Goal: Find contact information: Obtain details needed to contact an individual or organization

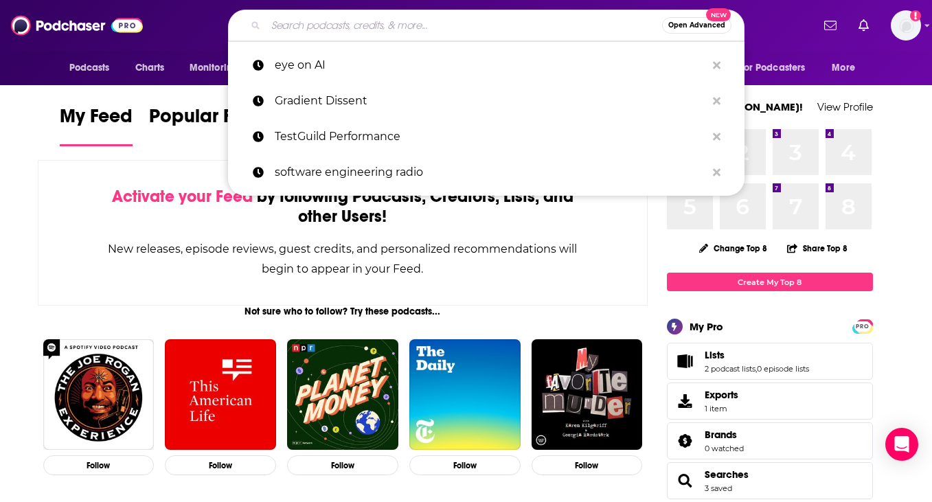
click at [327, 30] on input "Search podcasts, credits, & more..." at bounding box center [464, 25] width 396 height 22
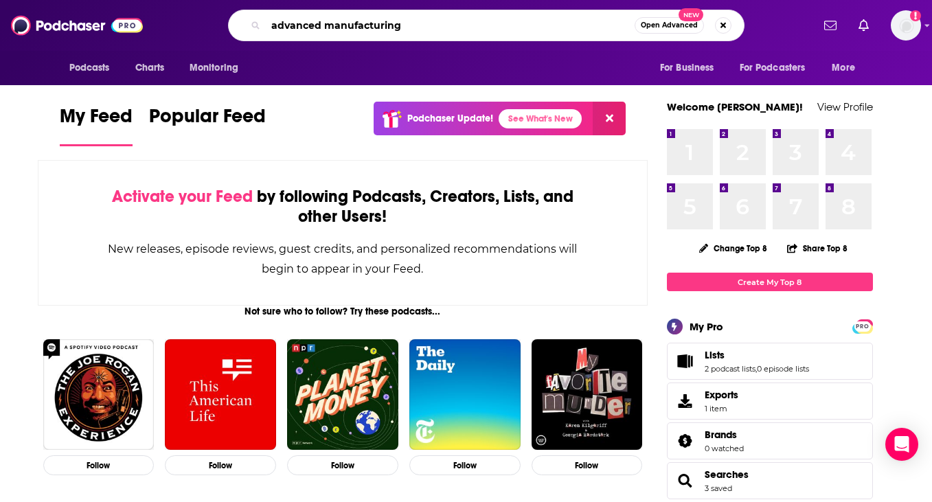
type input "advanced manufacturing"
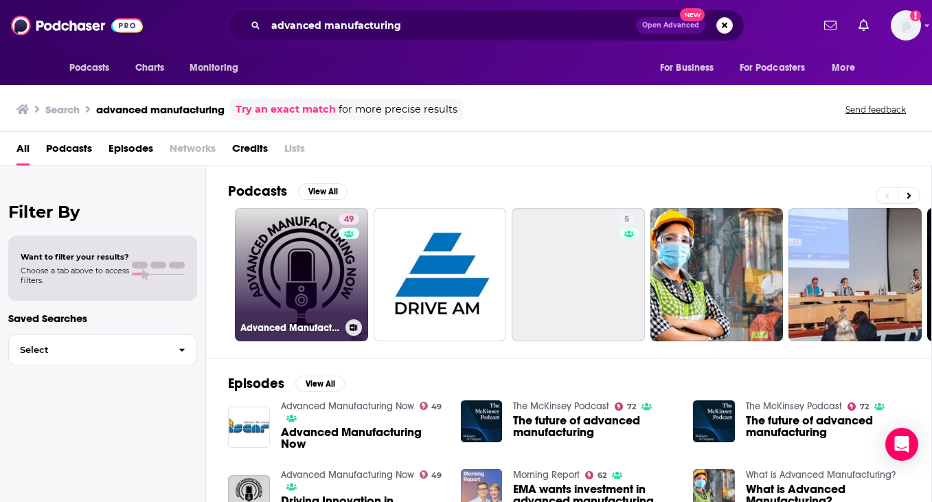
click at [303, 269] on link "49 Advanced Manufacturing Now" at bounding box center [301, 274] width 133 height 133
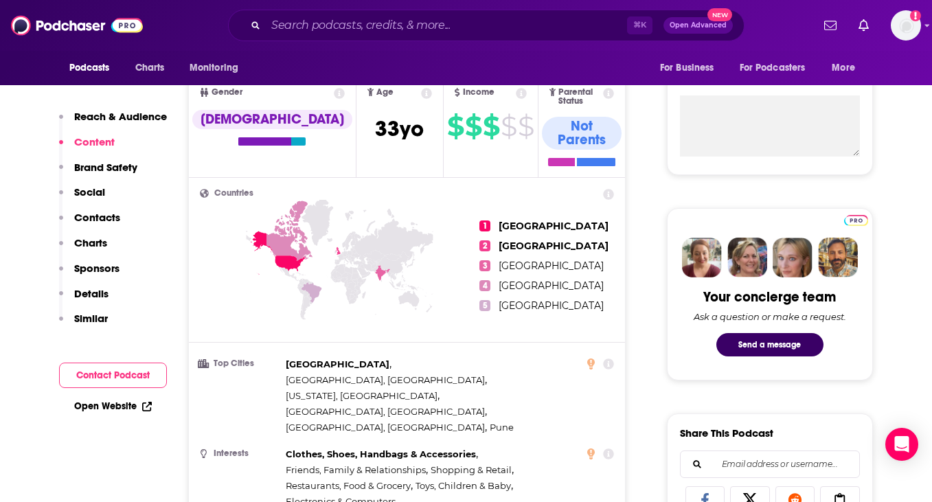
scroll to position [402, 0]
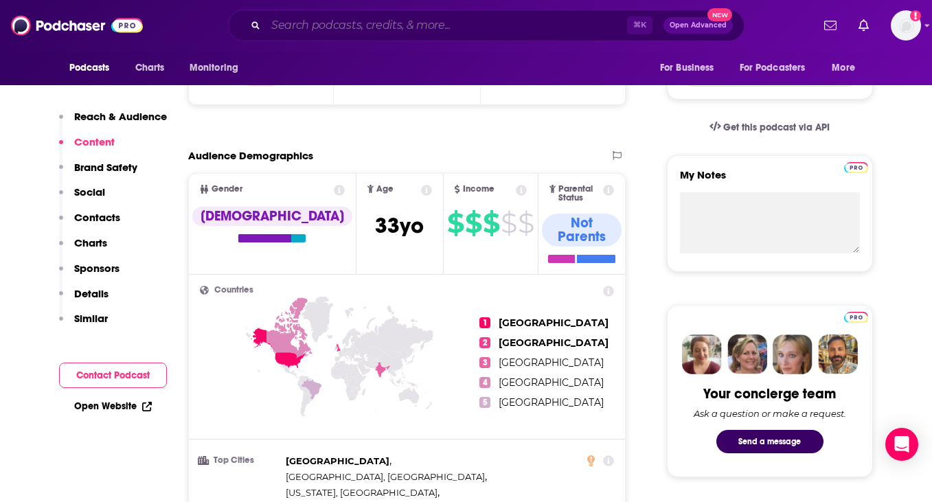
click at [322, 23] on input "Search podcasts, credits, & more..." at bounding box center [446, 25] width 361 height 22
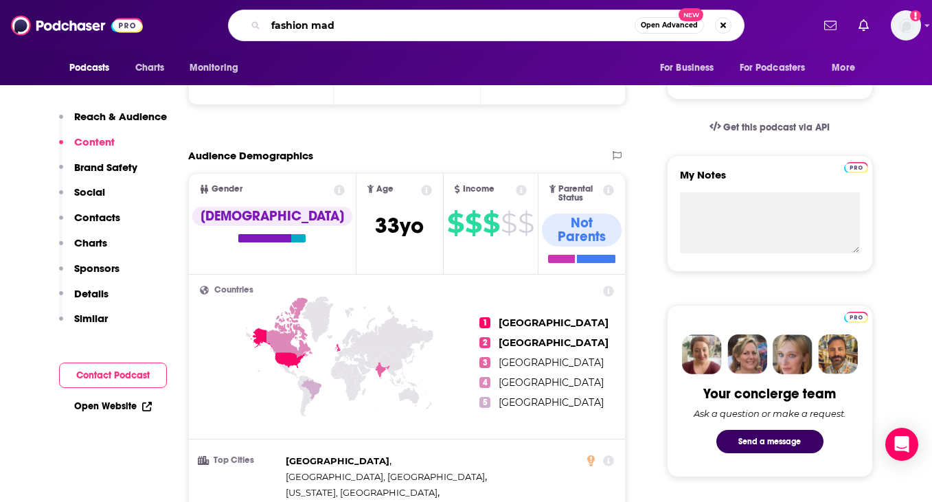
type input "fashion made"
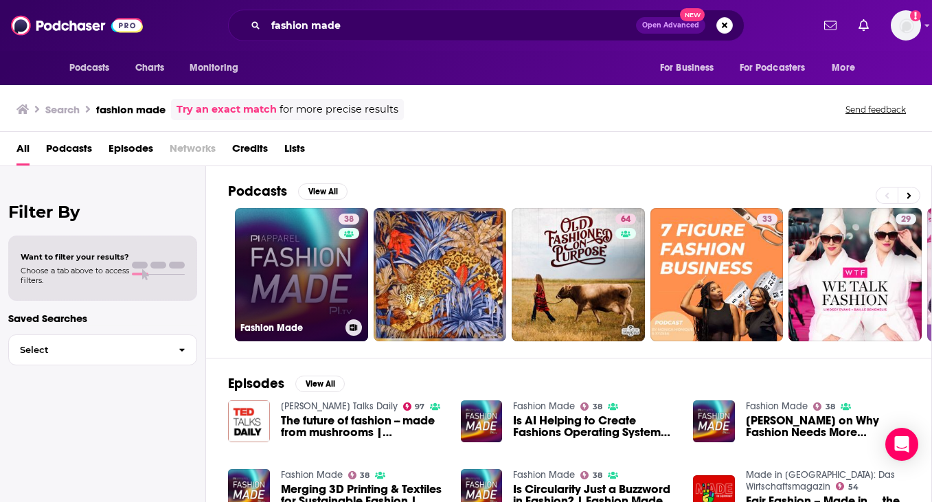
click at [286, 242] on link "38 Fashion Made" at bounding box center [301, 274] width 133 height 133
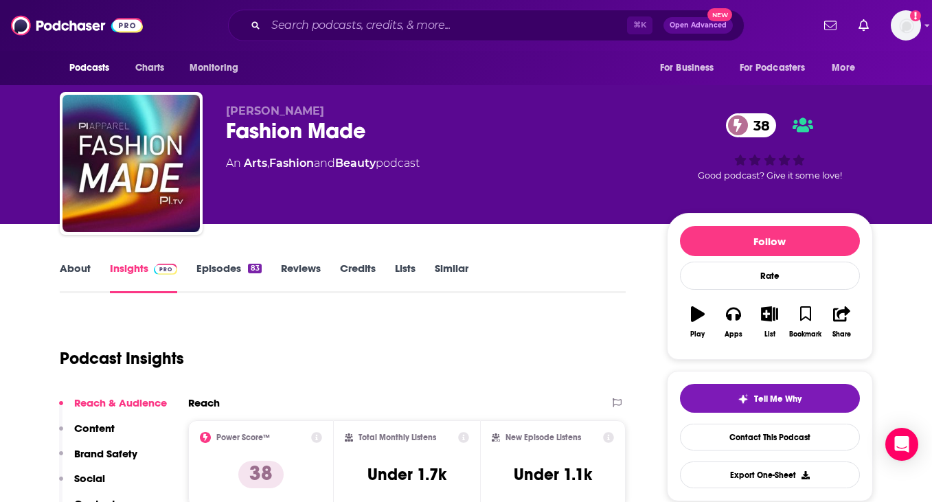
click at [234, 266] on link "Episodes 83" at bounding box center [228, 278] width 65 height 32
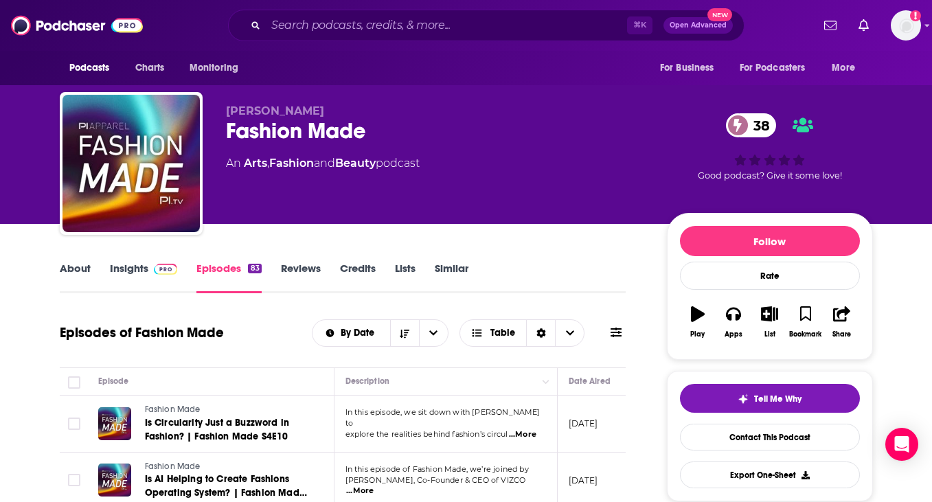
click at [145, 271] on link "Insights" at bounding box center [144, 278] width 68 height 32
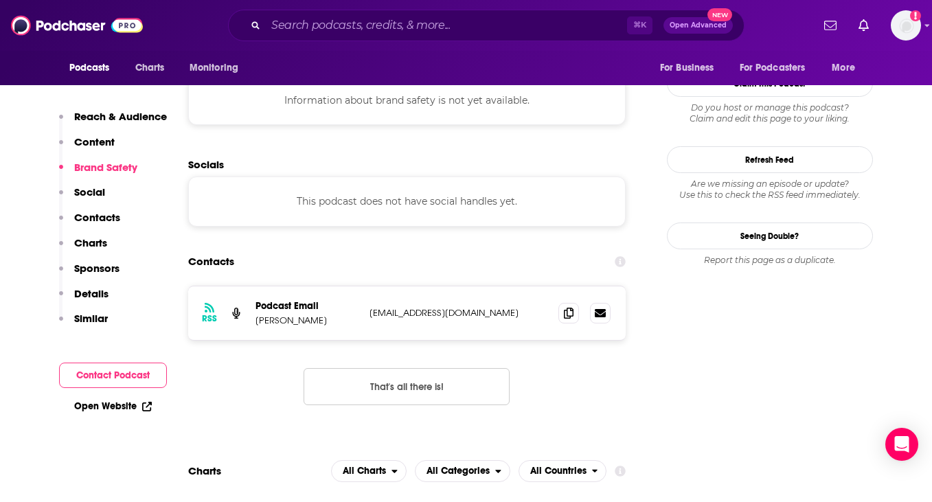
scroll to position [1237, 0]
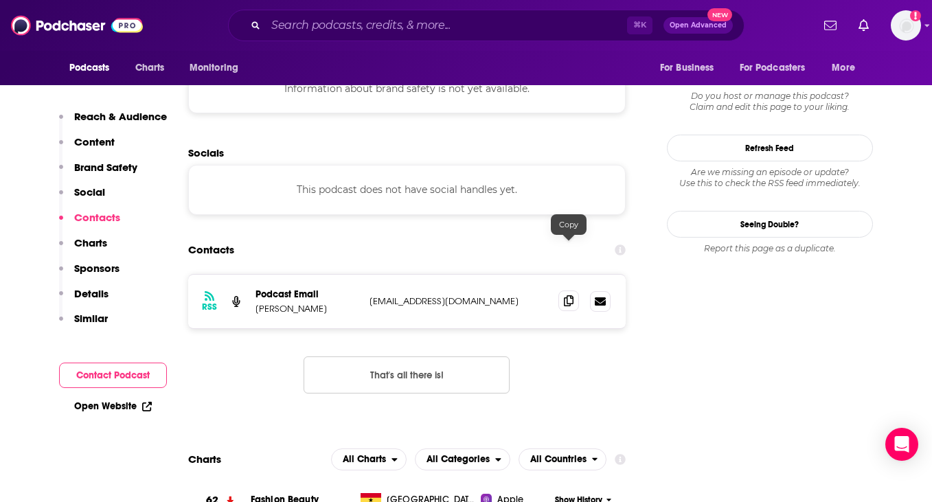
click at [569, 295] on icon at bounding box center [569, 300] width 10 height 11
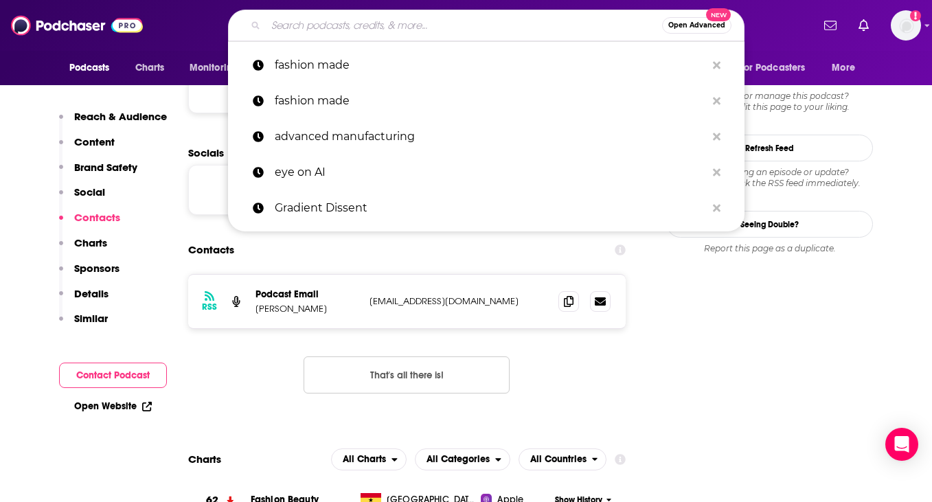
click at [433, 29] on input "Search podcasts, credits, & more..." at bounding box center [464, 25] width 396 height 22
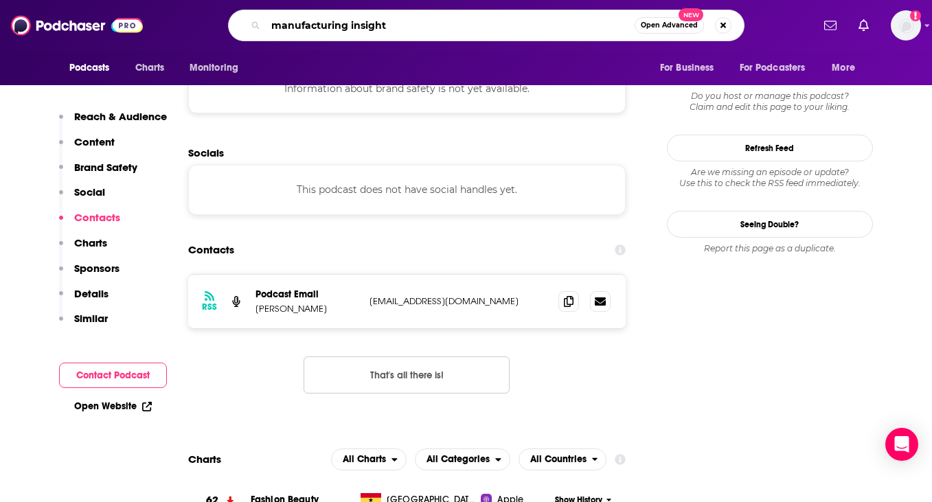
type input "manufacturing insights"
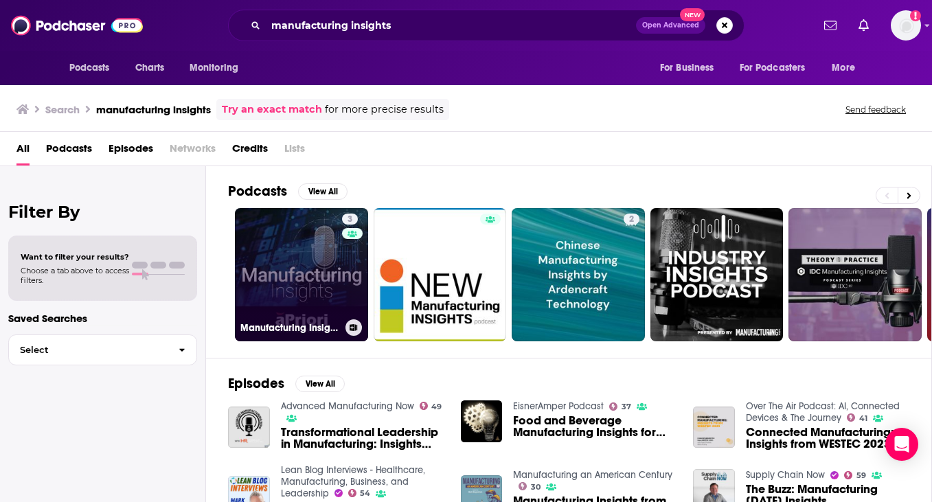
click at [300, 263] on link "3 Manufacturing Insights" at bounding box center [301, 274] width 133 height 133
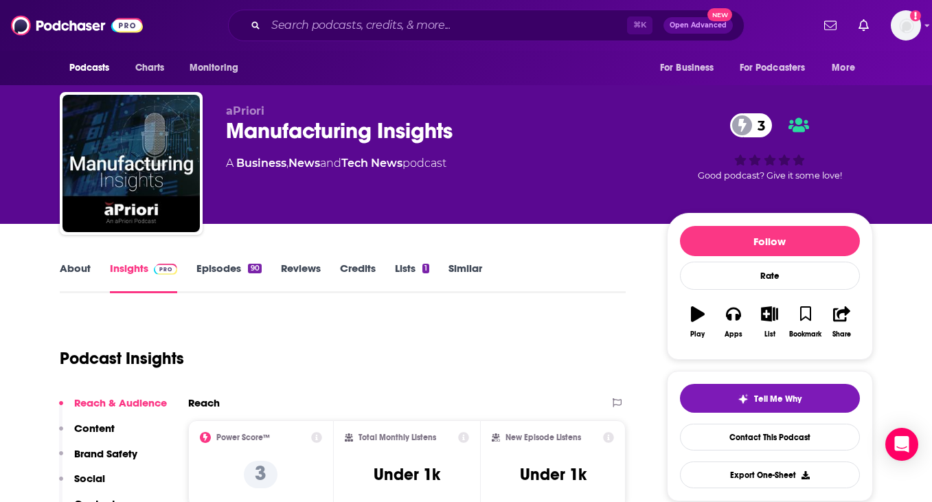
click at [215, 266] on link "Episodes 90" at bounding box center [228, 278] width 65 height 32
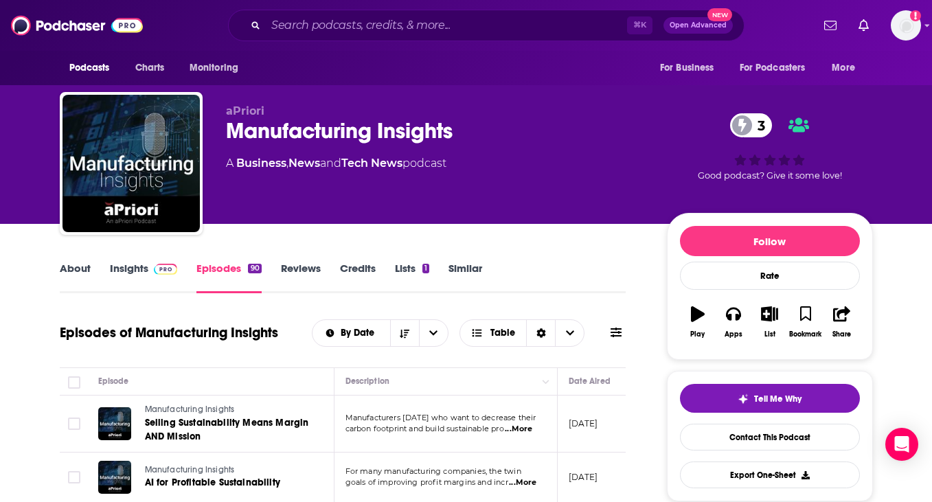
click at [141, 271] on link "Insights" at bounding box center [144, 278] width 68 height 32
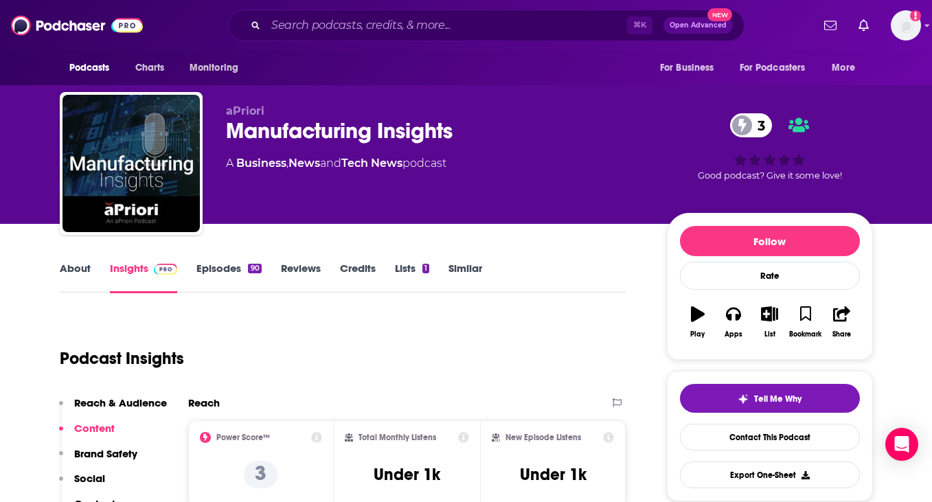
click at [231, 267] on link "Episodes 90" at bounding box center [228, 278] width 65 height 32
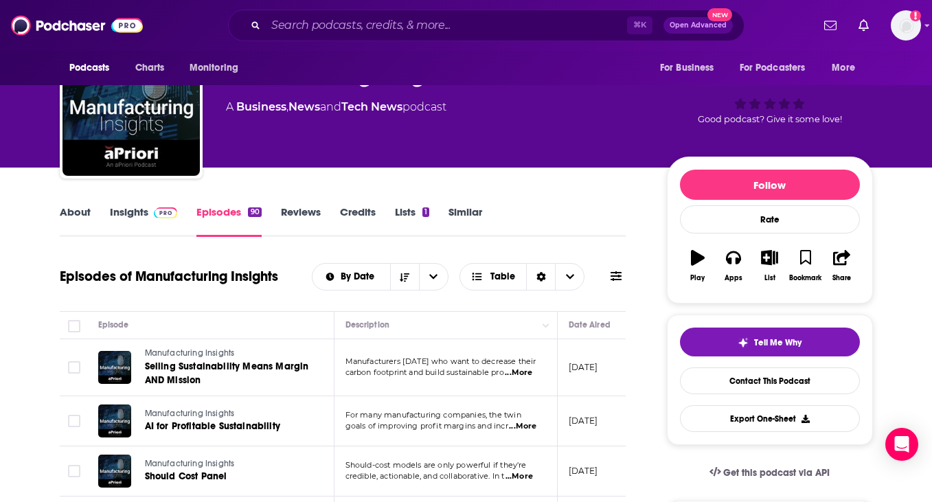
scroll to position [65, 0]
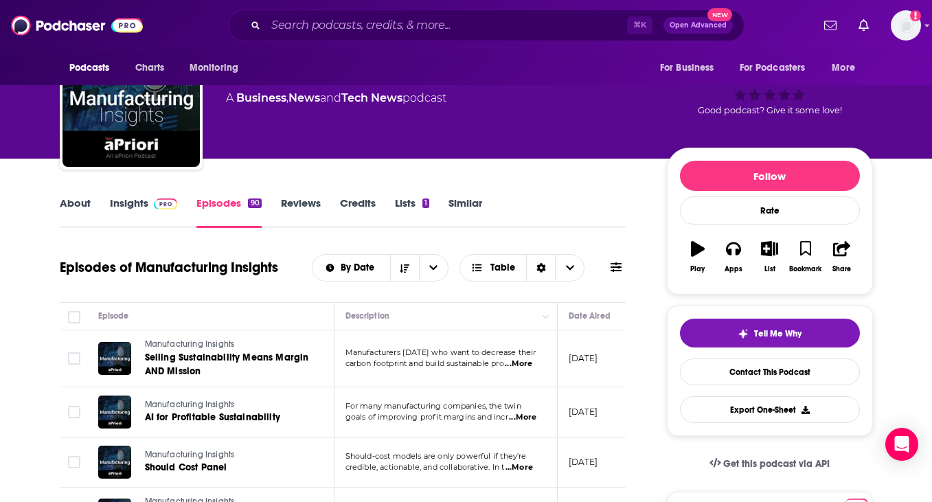
click at [530, 363] on span "...More" at bounding box center [518, 363] width 27 height 11
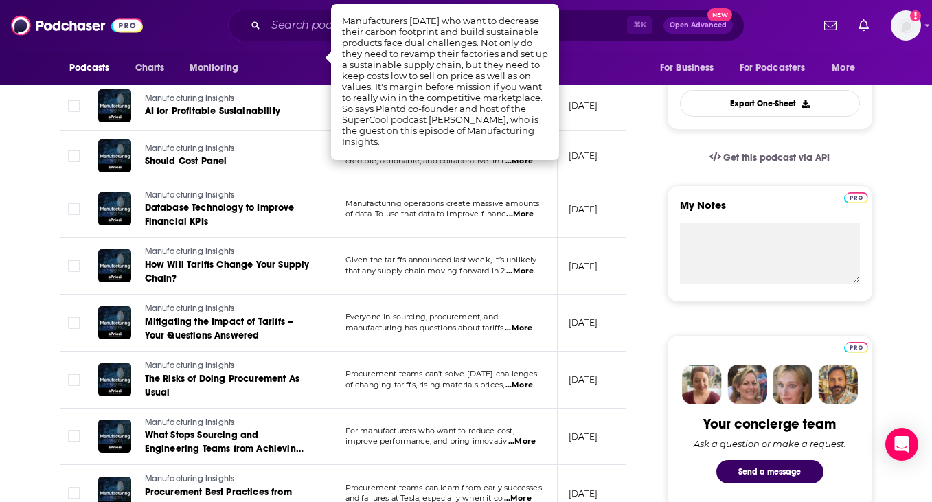
scroll to position [434, 0]
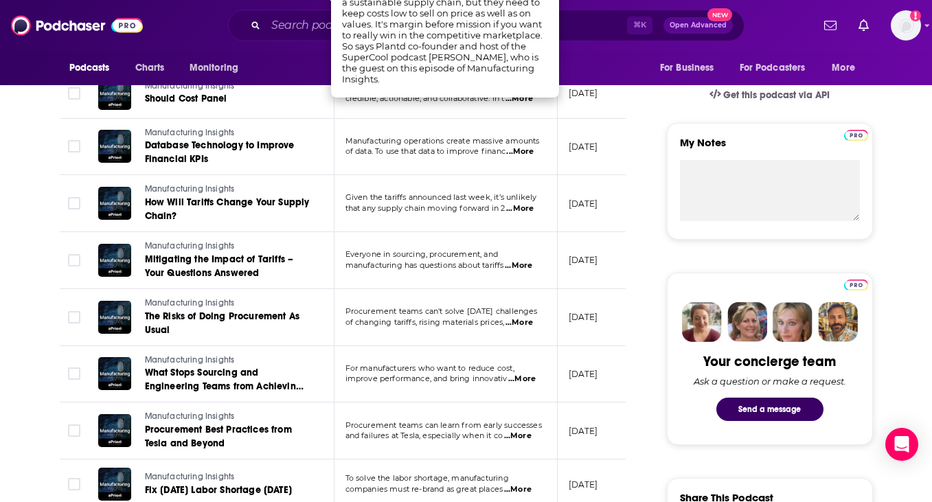
click at [531, 205] on span "...More" at bounding box center [519, 208] width 27 height 11
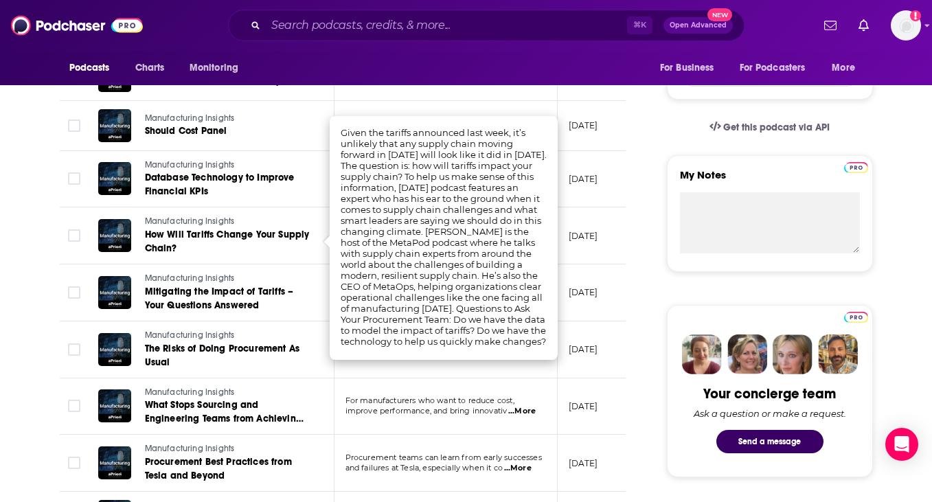
scroll to position [402, 0]
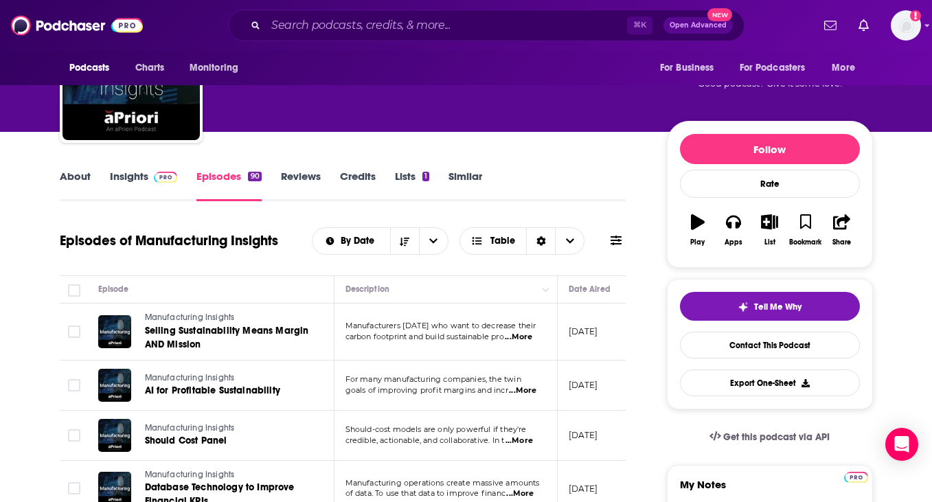
scroll to position [93, 0]
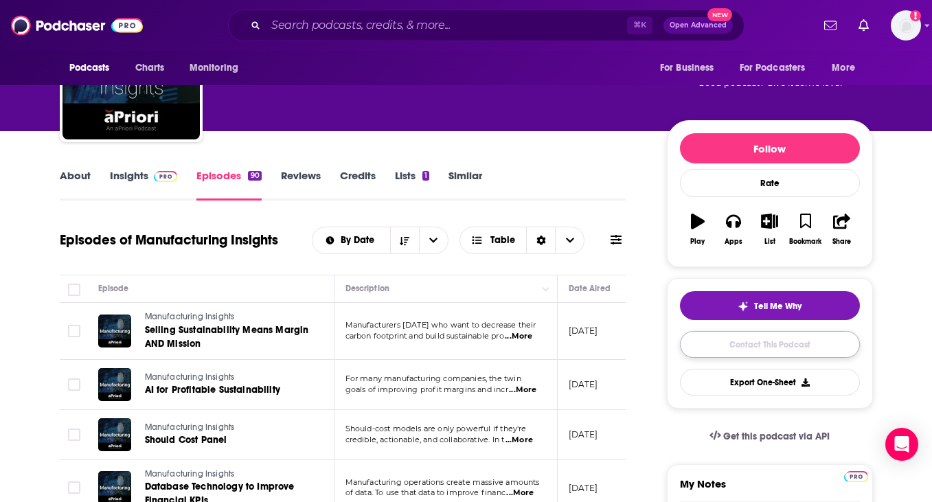
click at [728, 342] on link "Contact This Podcast" at bounding box center [770, 344] width 180 height 27
